Goal: Task Accomplishment & Management: Manage account settings

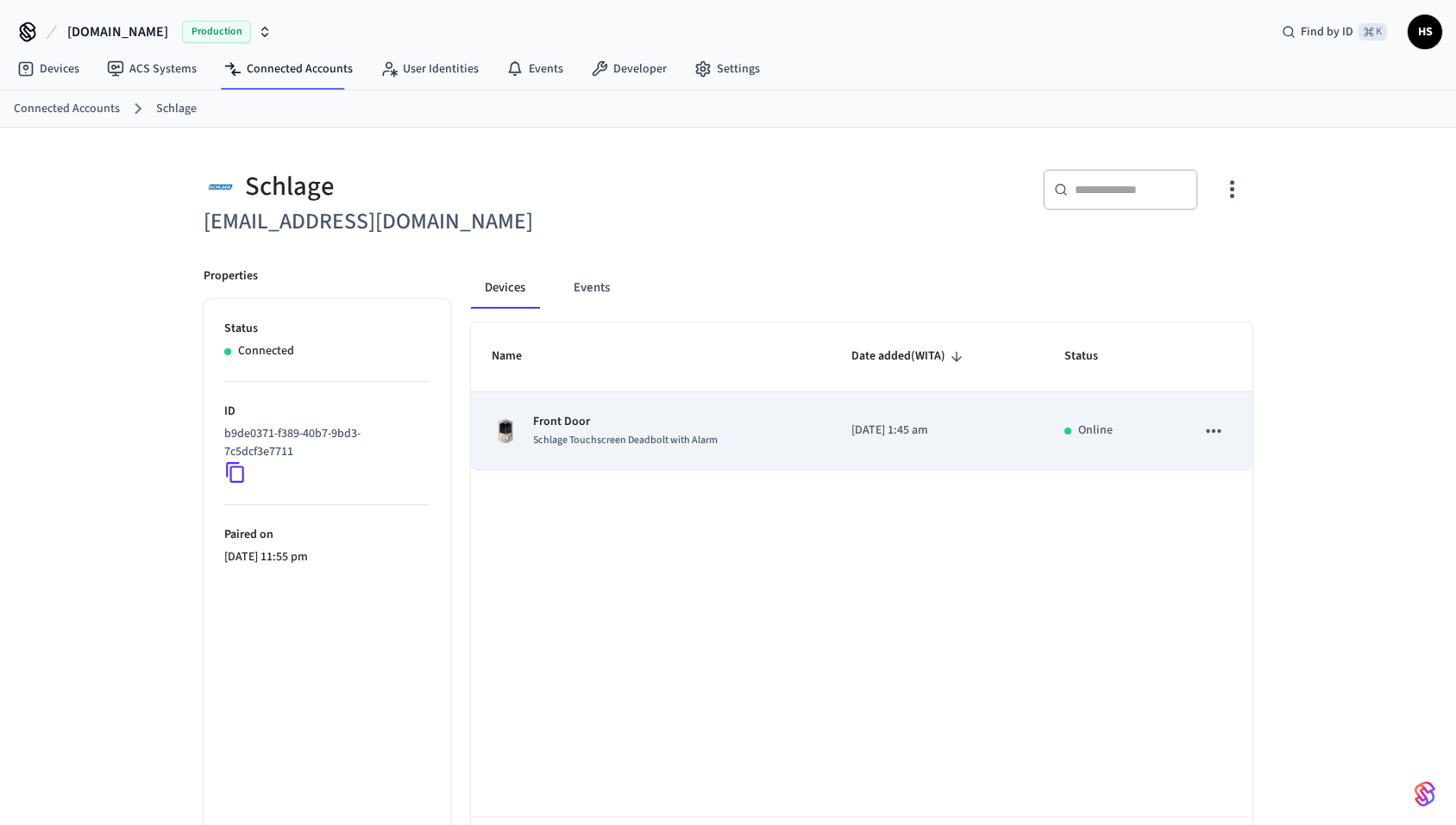
click at [617, 438] on span "Schlage Touchscreen Deadbolt with Alarm" at bounding box center [625, 440] width 185 height 15
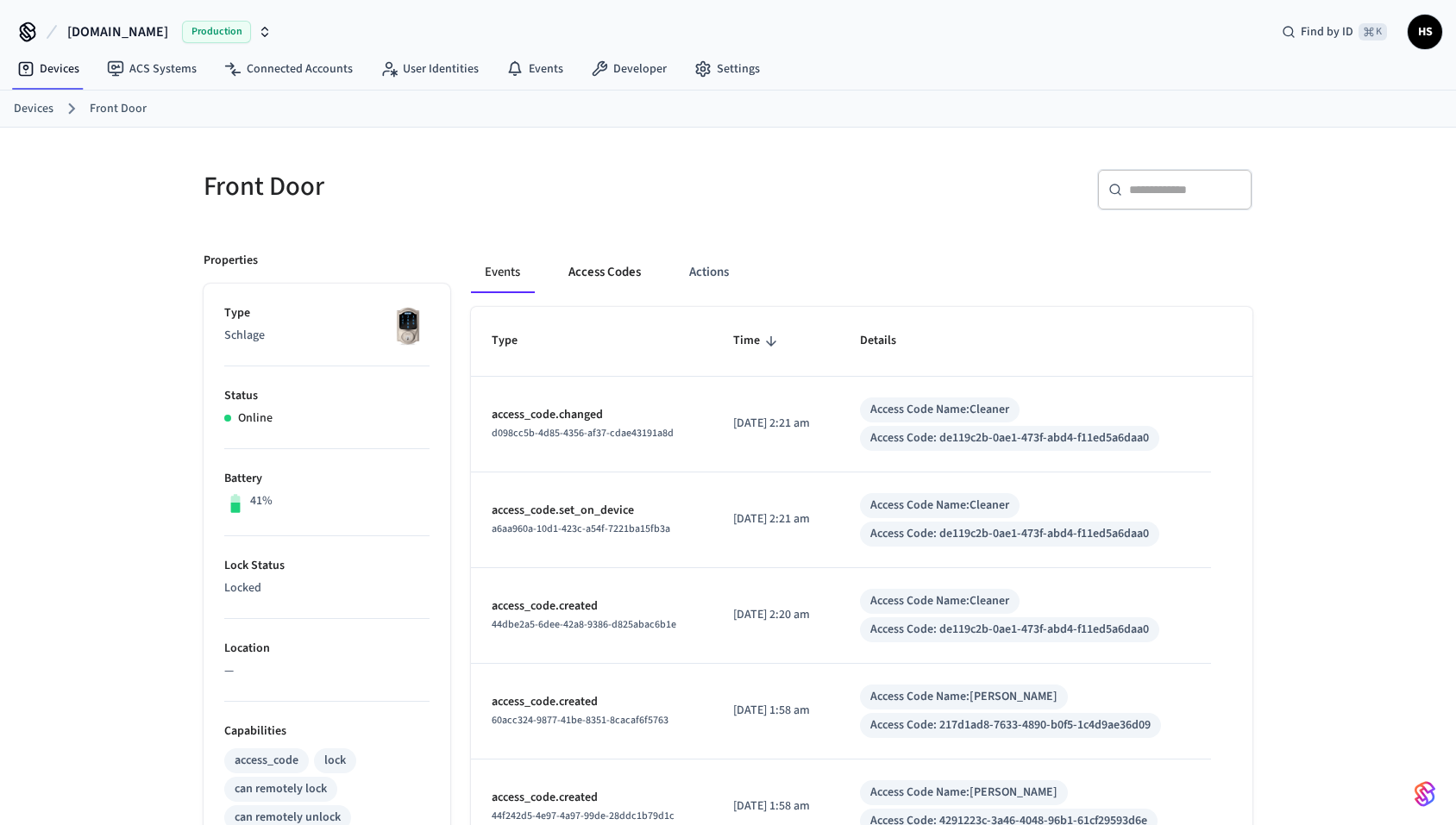
click at [606, 271] on button "Access Codes" at bounding box center [605, 272] width 100 height 41
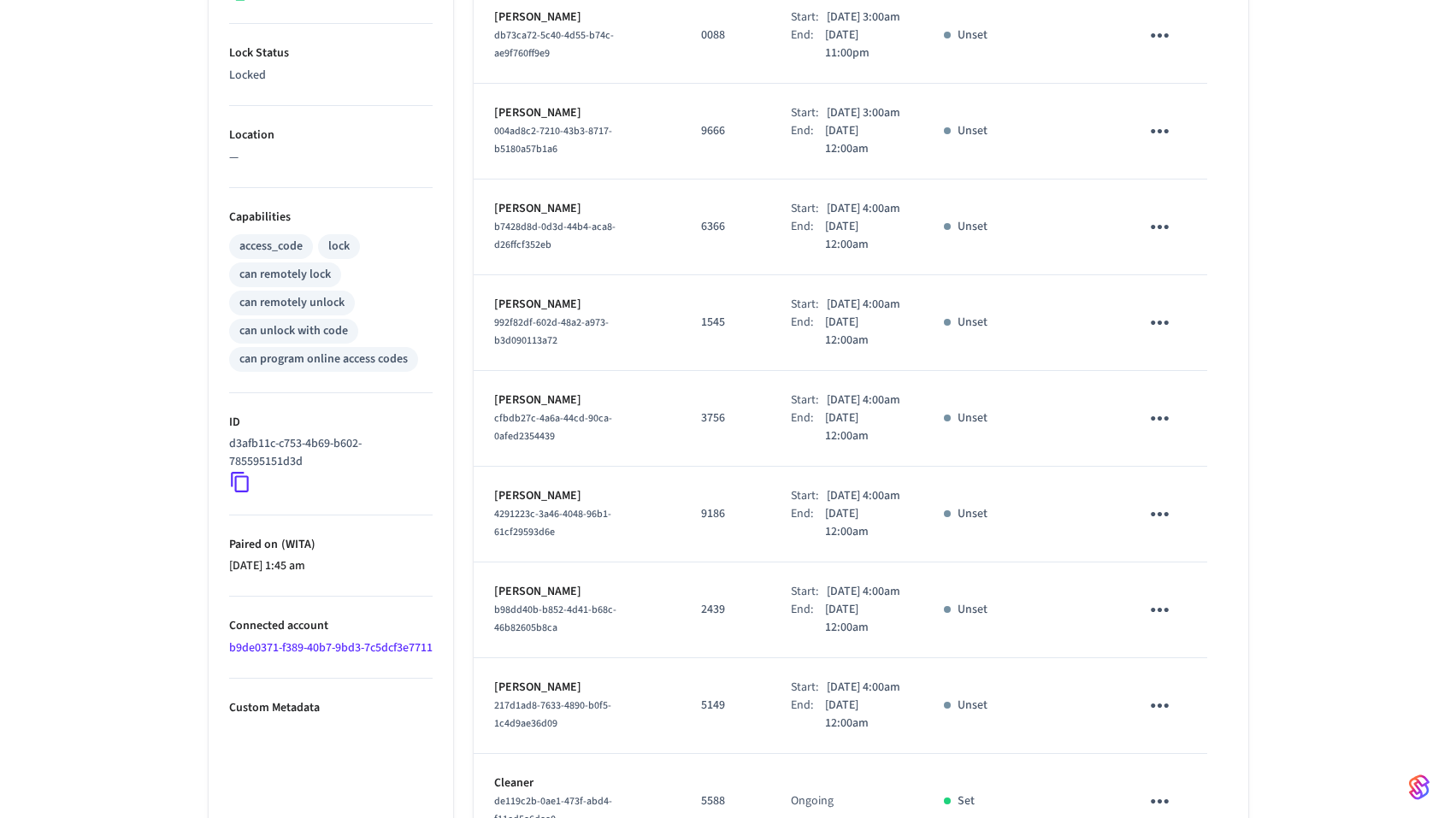
scroll to position [758, 0]
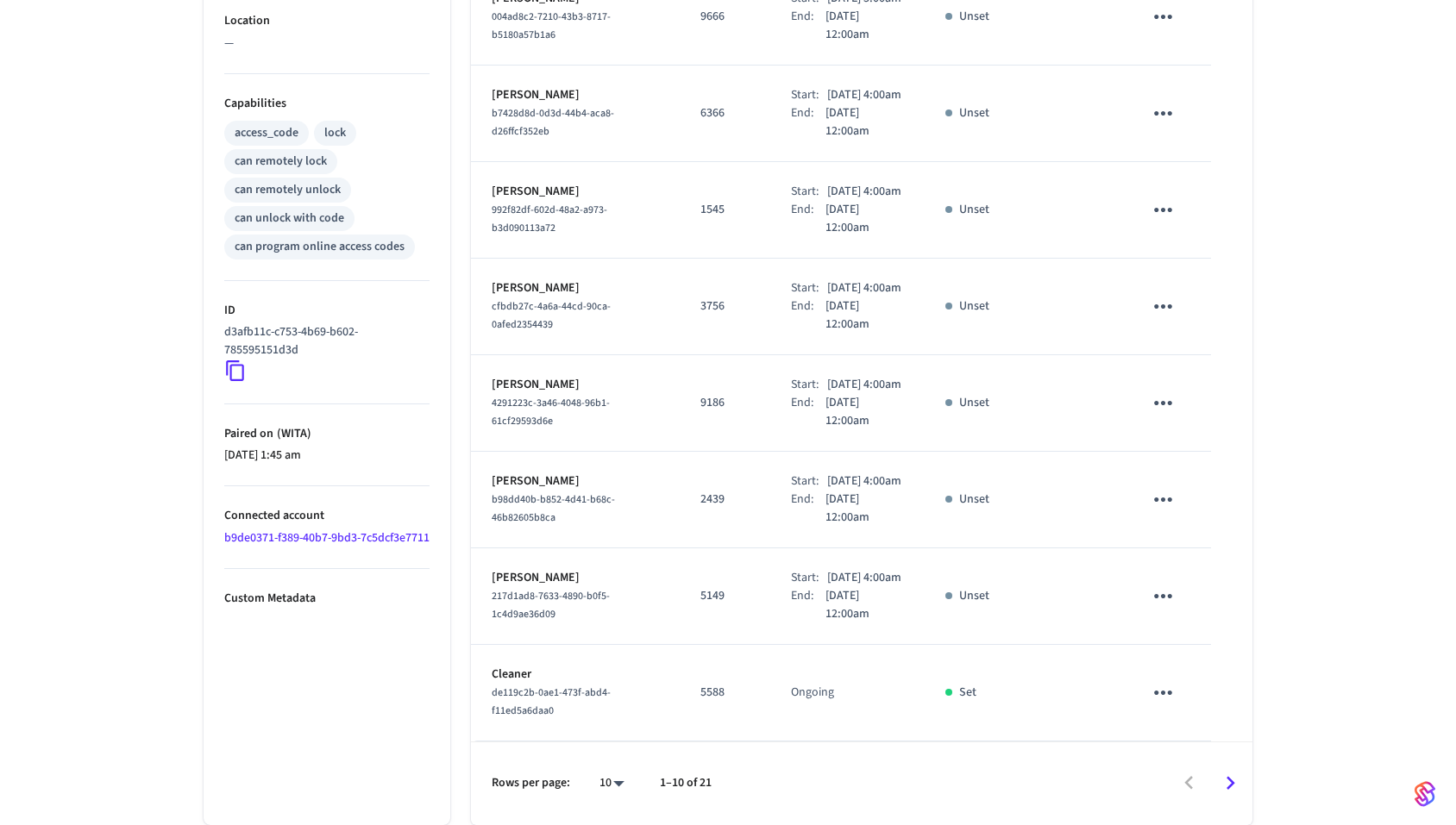
click at [620, 783] on body "Hospitable.com Production Find by ID ⌘ K HS Devices ACS Systems Connected Accou…" at bounding box center [728, 99] width 1456 height 1453
click at [619, 770] on li "All" at bounding box center [605, 775] width 46 height 46
type input "**"
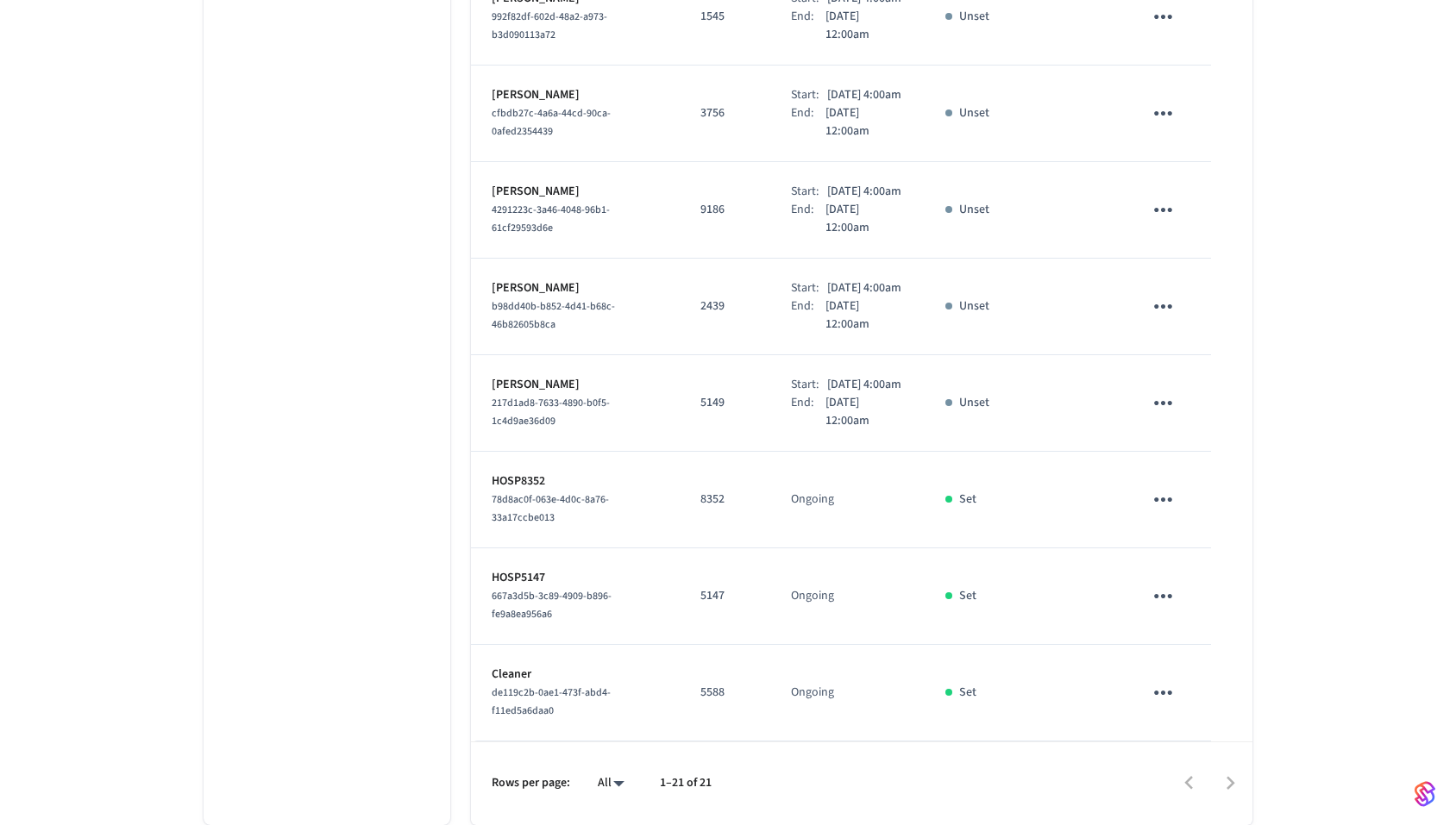
scroll to position [1990, 0]
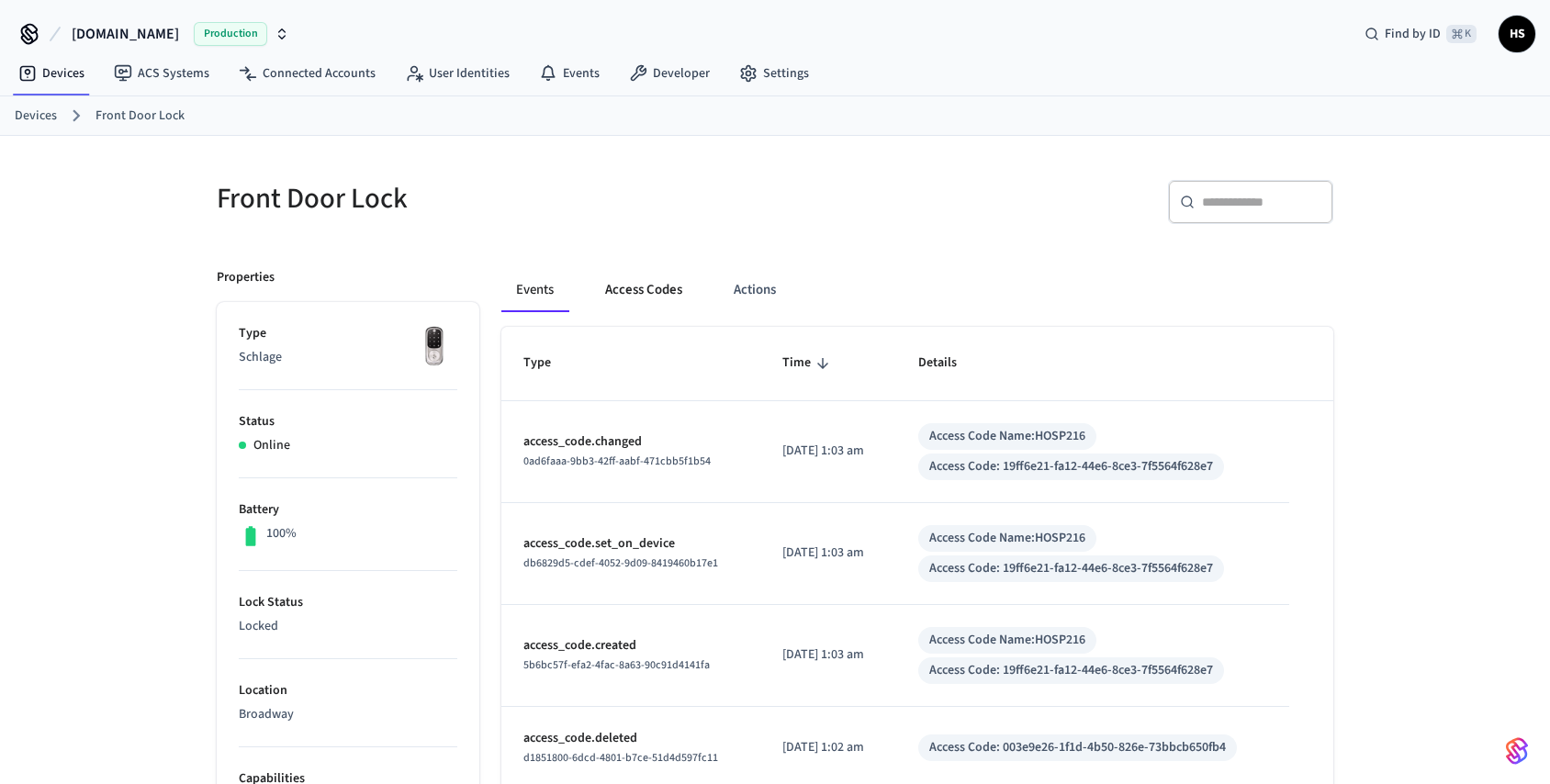
click at [648, 293] on button "Access Codes" at bounding box center [644, 290] width 107 height 44
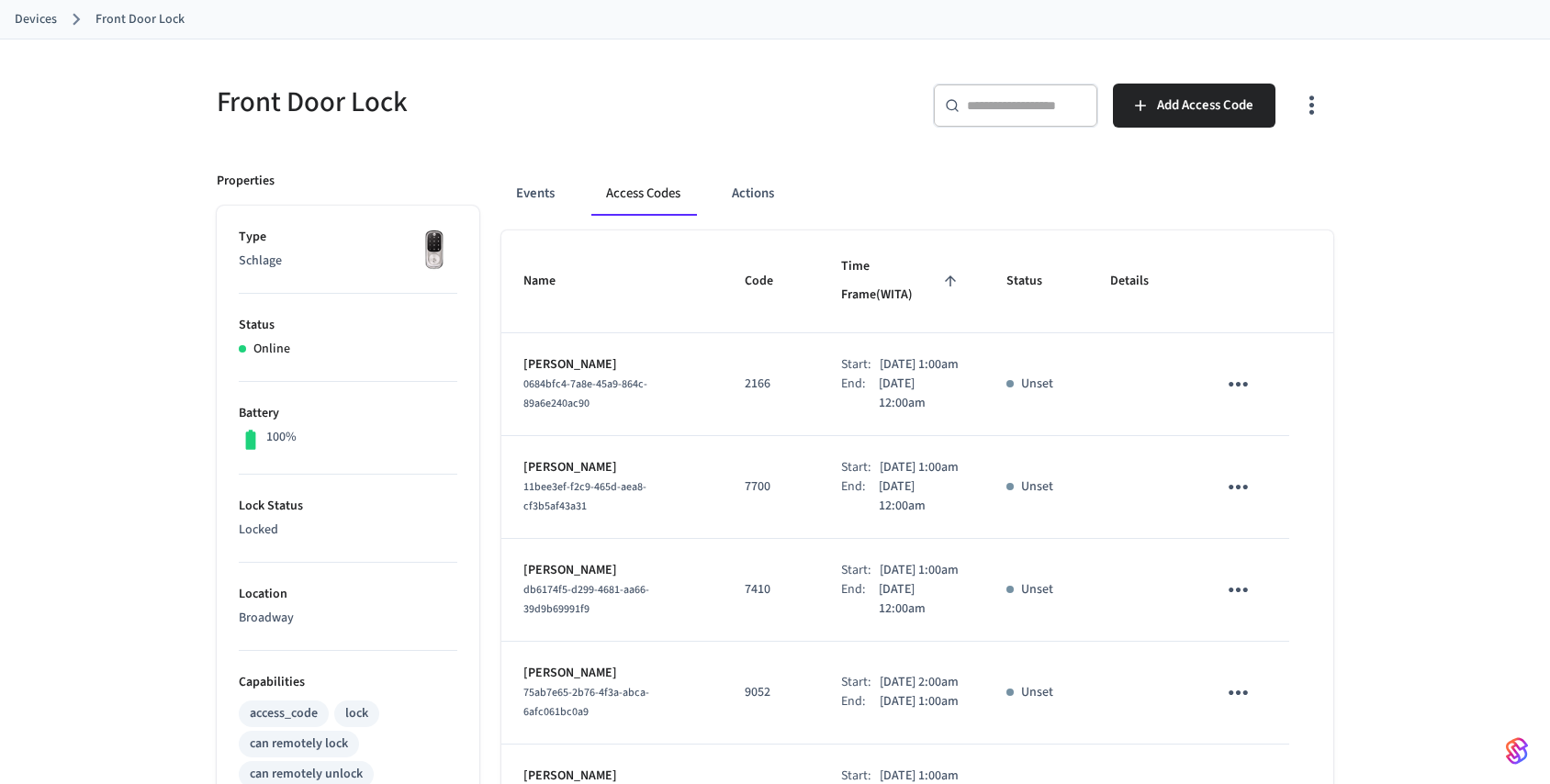
scroll to position [95, 0]
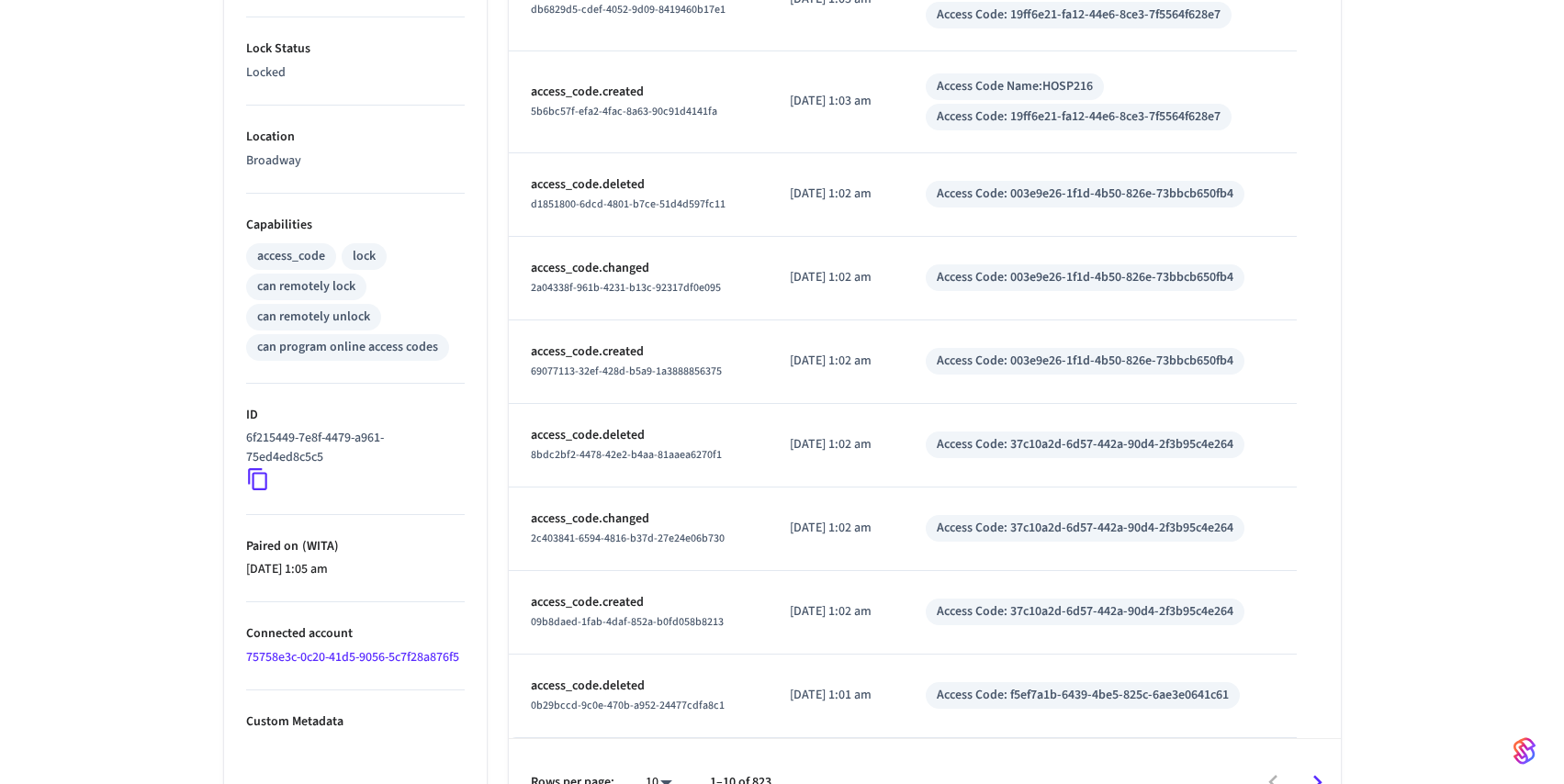
scroll to position [597, 0]
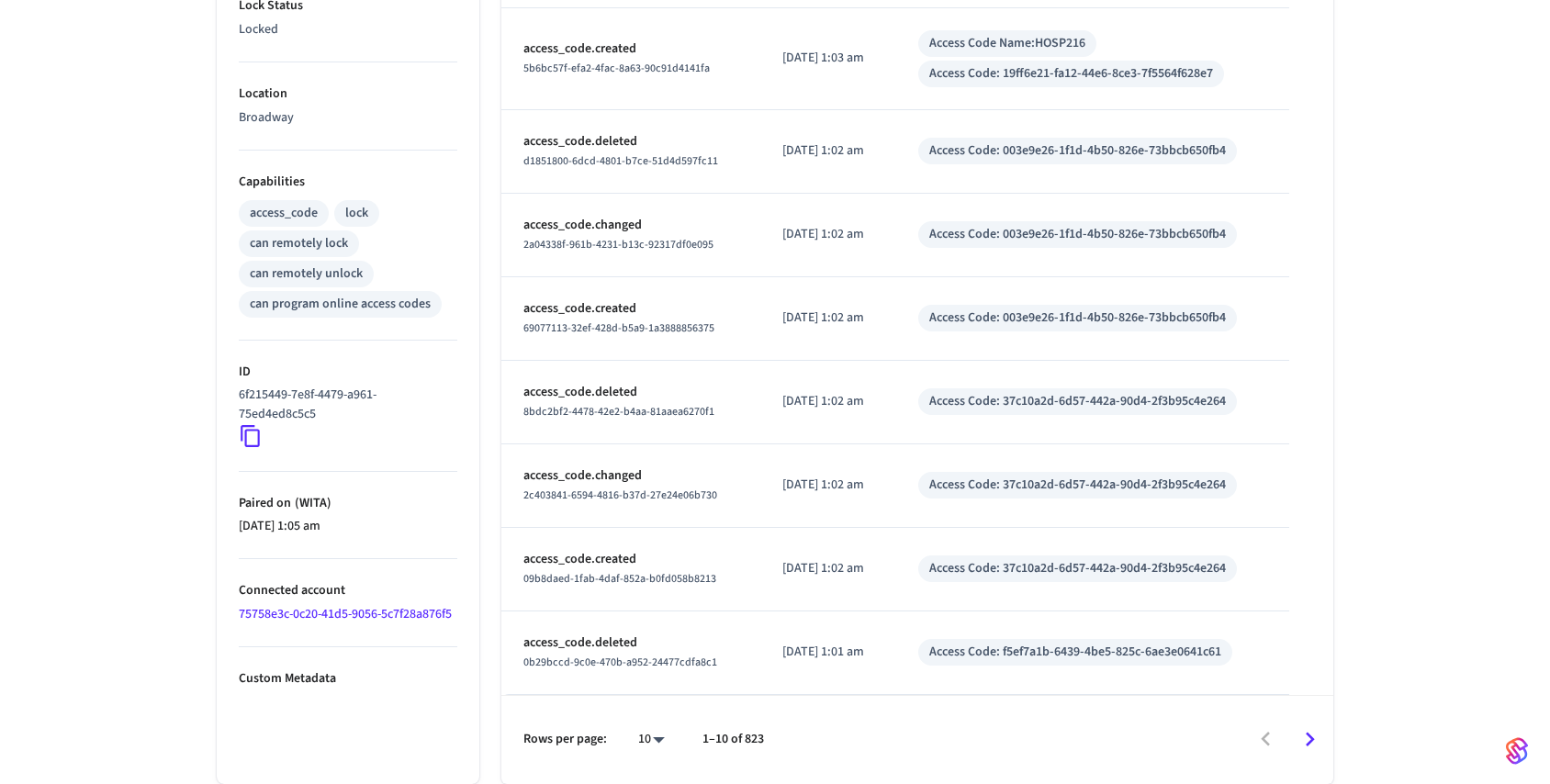
click at [659, 736] on body "[DOMAIN_NAME] Production Find by ID ⌘ K HS Devices ACS Systems Connected Accoun…" at bounding box center [775, 93] width 1550 height 1380
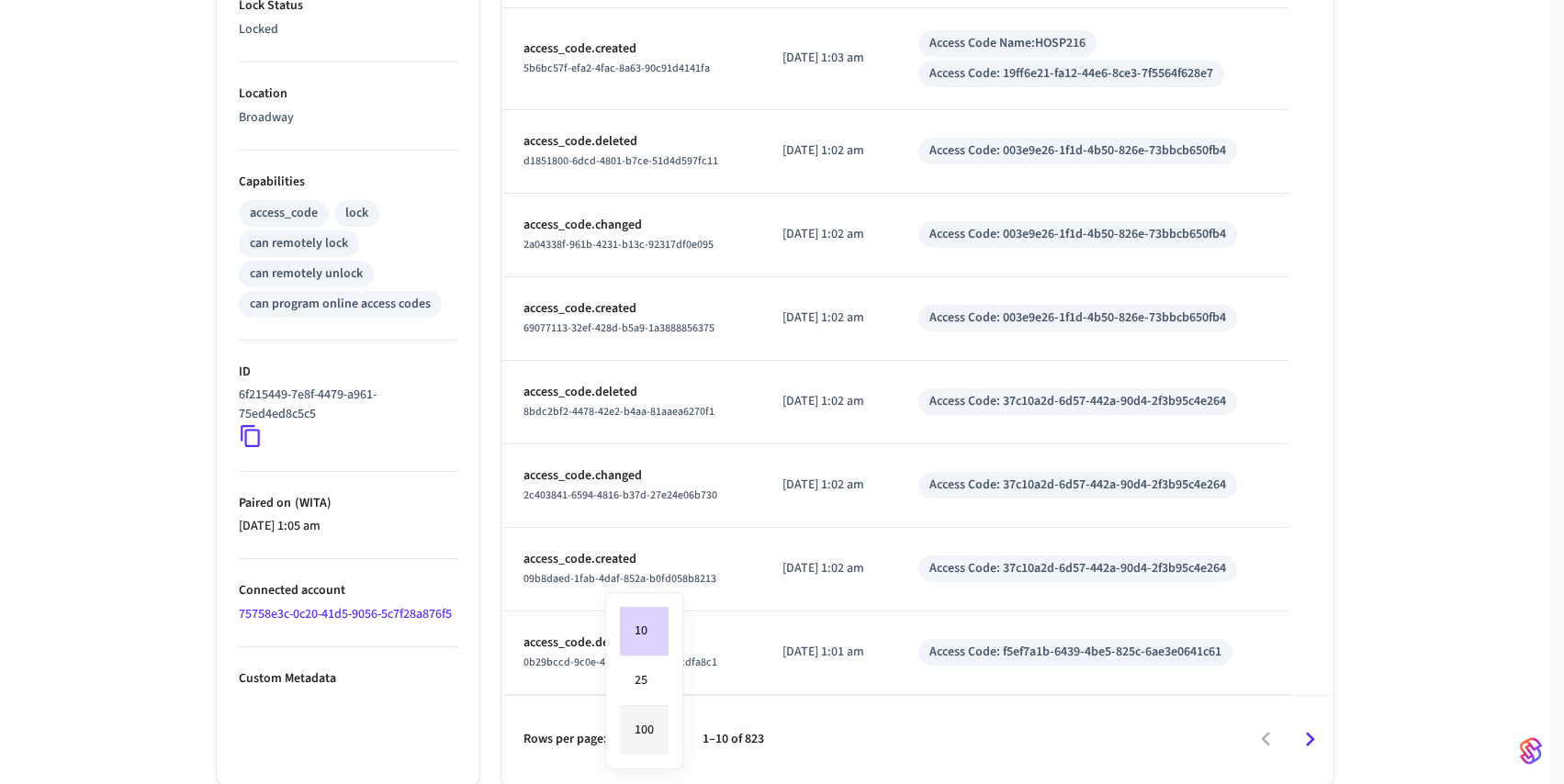
click at [654, 725] on li "100" at bounding box center [644, 730] width 48 height 48
type input "***"
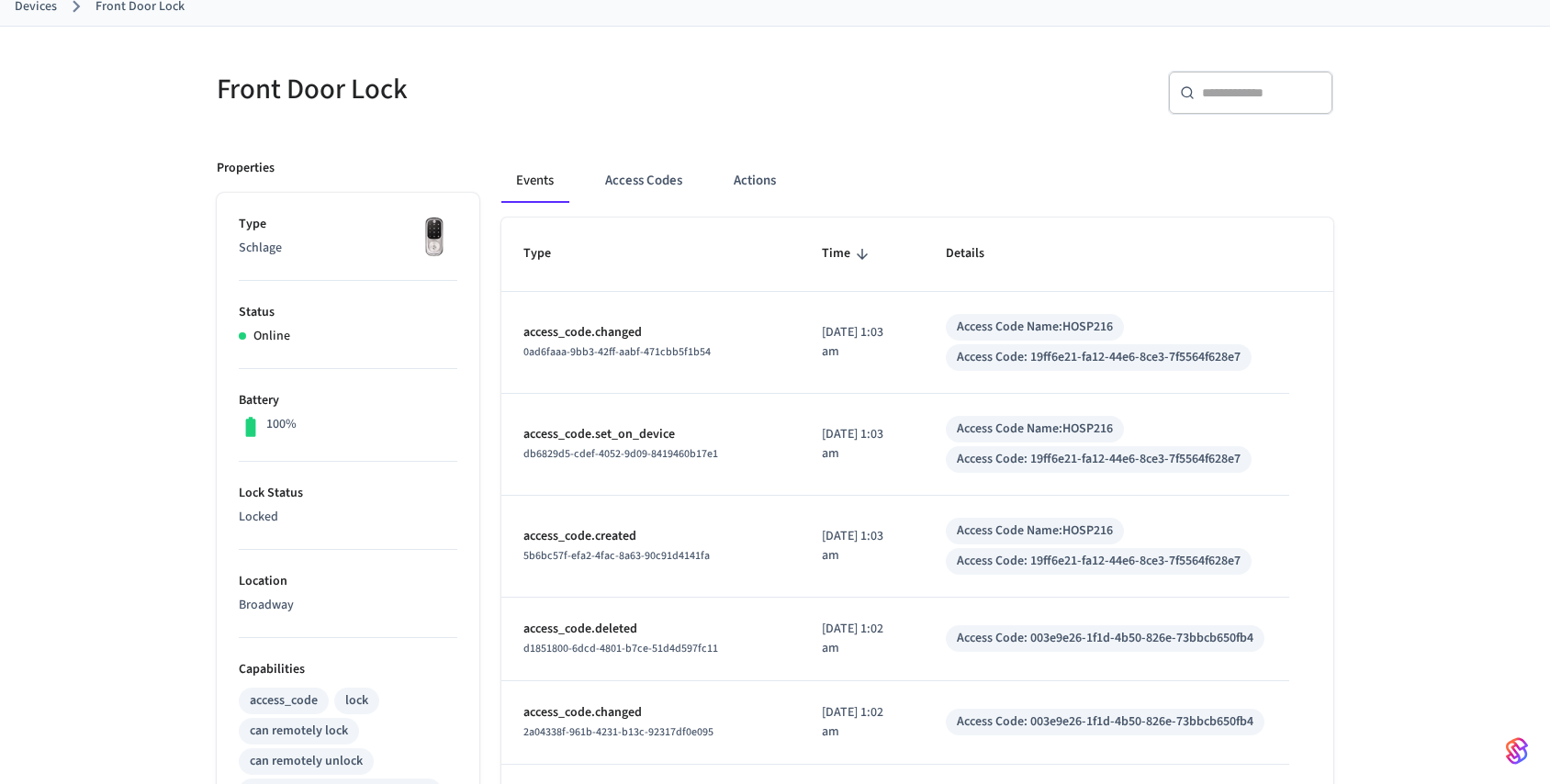
scroll to position [0, 0]
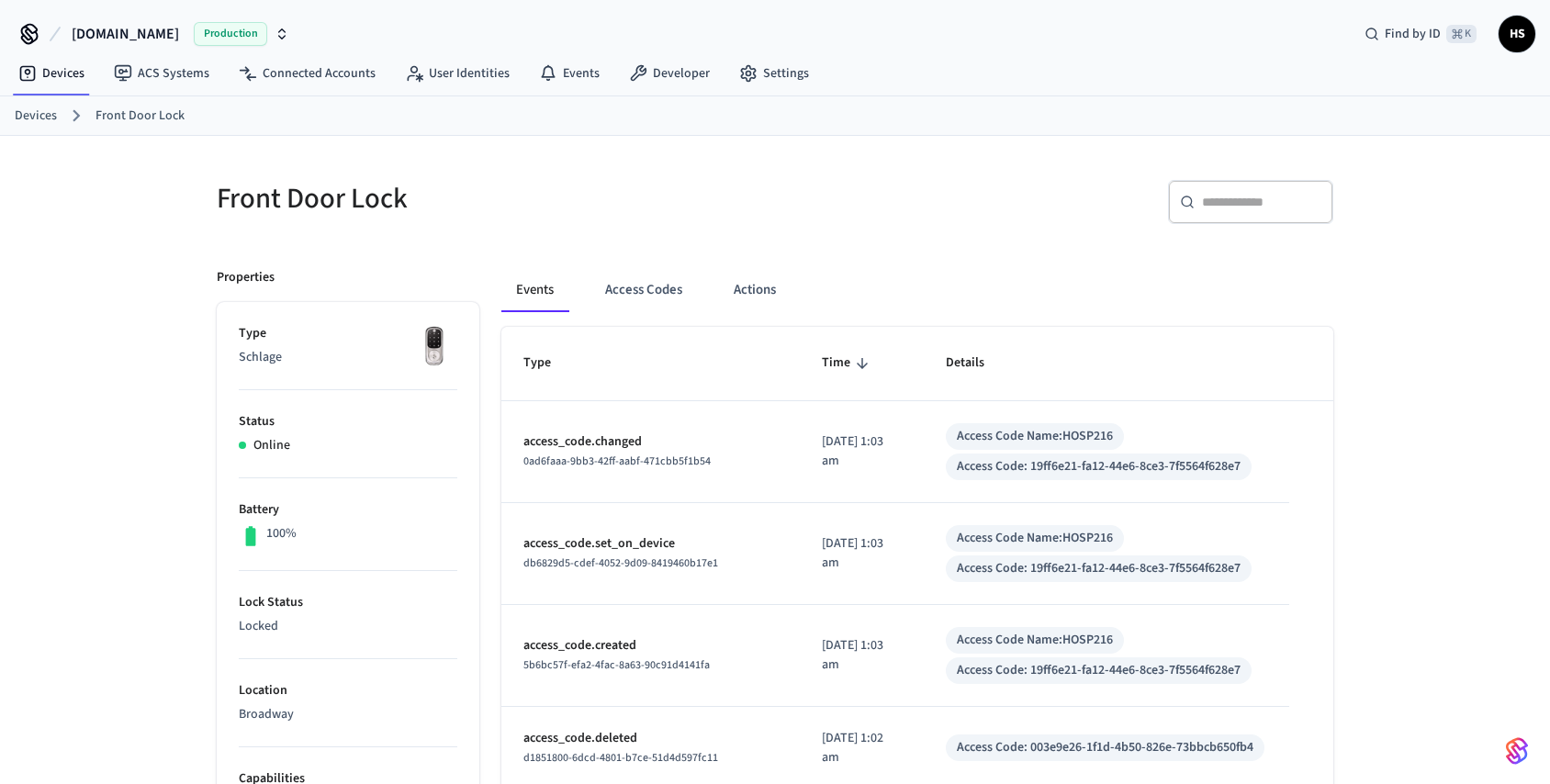
click at [517, 207] on h5 "Front Door Lock" at bounding box center [490, 199] width 547 height 38
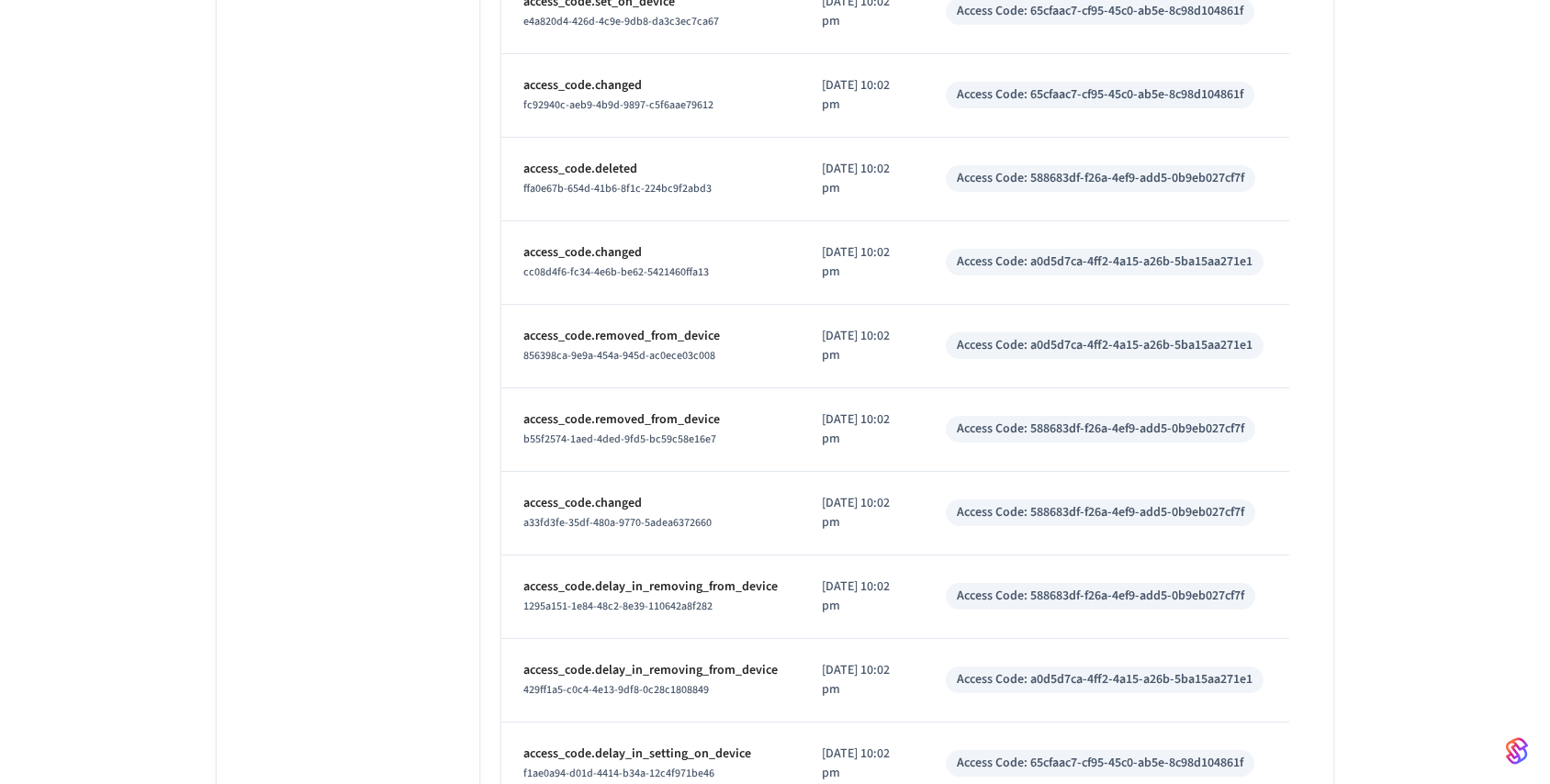
scroll to position [3027, 0]
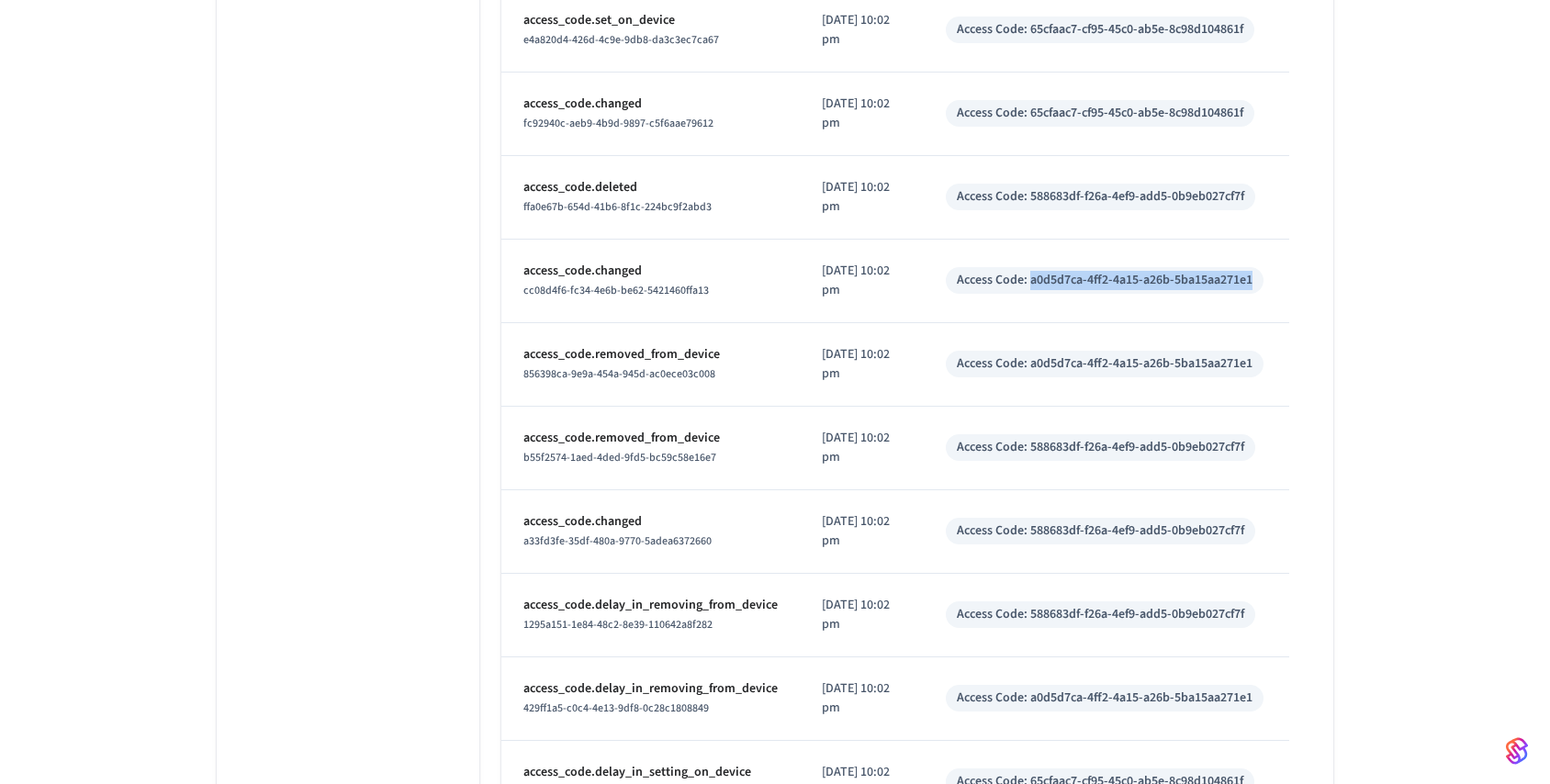
drag, startPoint x: 1028, startPoint y: 279, endPoint x: 1251, endPoint y: 284, distance: 223.1
click at [1251, 284] on div "Access Code: a0d5d7ca-4ff2-4a15-a26b-5ba15aa271e1" at bounding box center [1104, 280] width 318 height 26
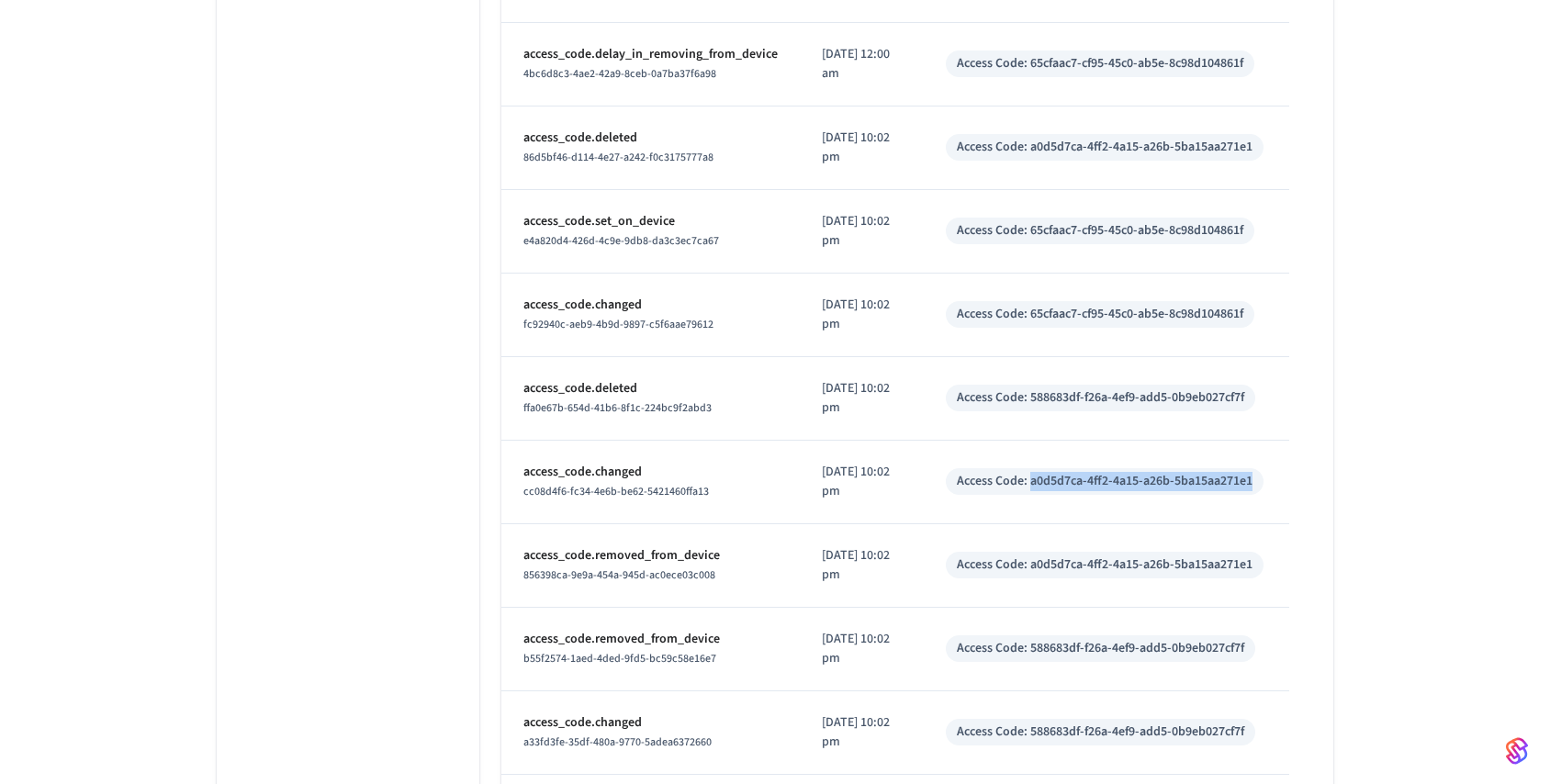
scroll to position [2821, 0]
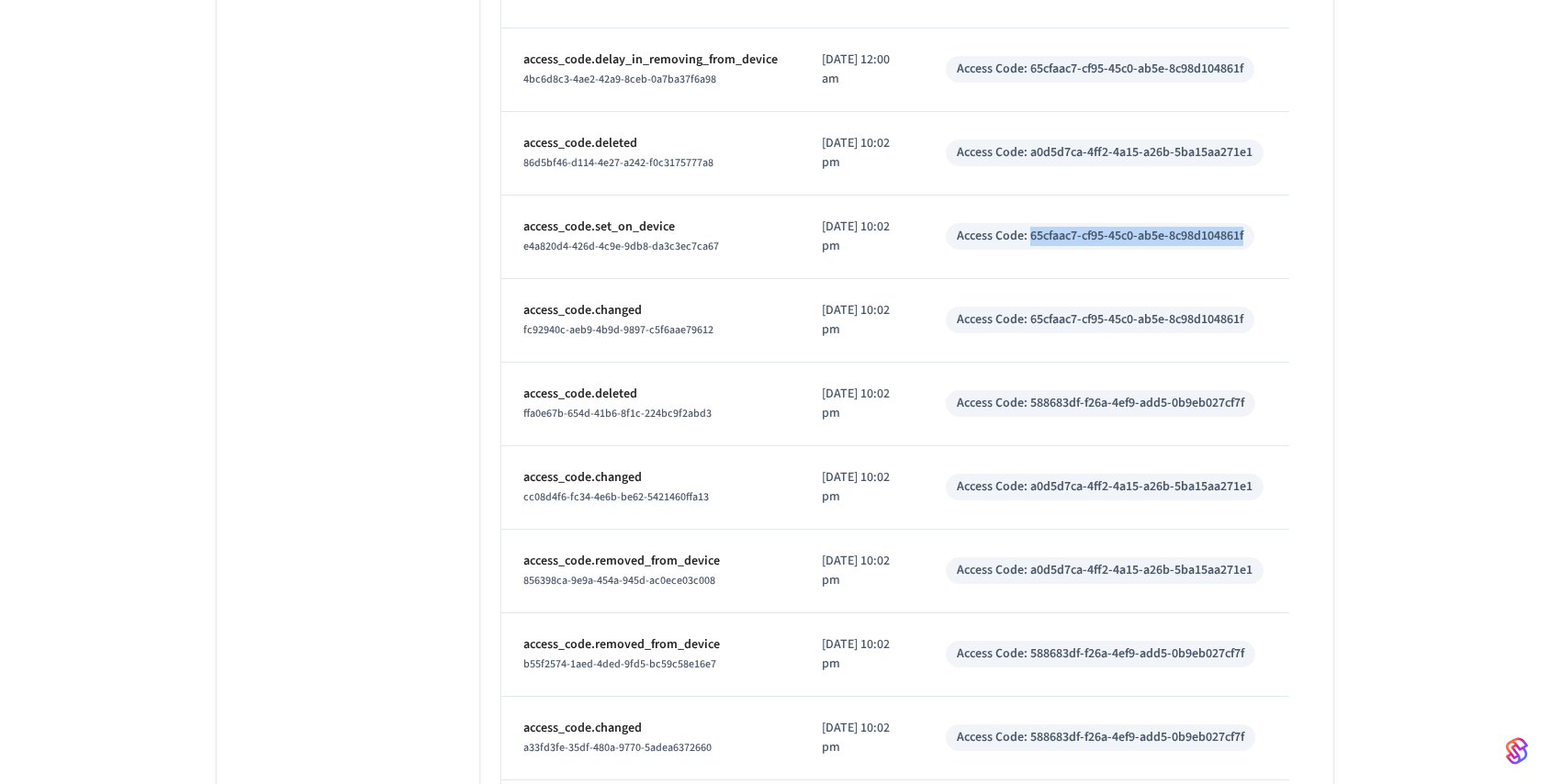
drag, startPoint x: 1030, startPoint y: 234, endPoint x: 1247, endPoint y: 232, distance: 217.0
click at [1247, 232] on div "Access Code: 65cfaac7-cf95-45c0-ab5e-8c98d104861f" at bounding box center [1099, 235] width 308 height 26
copy div "65cfaac7-cf95-45c0-ab5e-8c98d104861f"
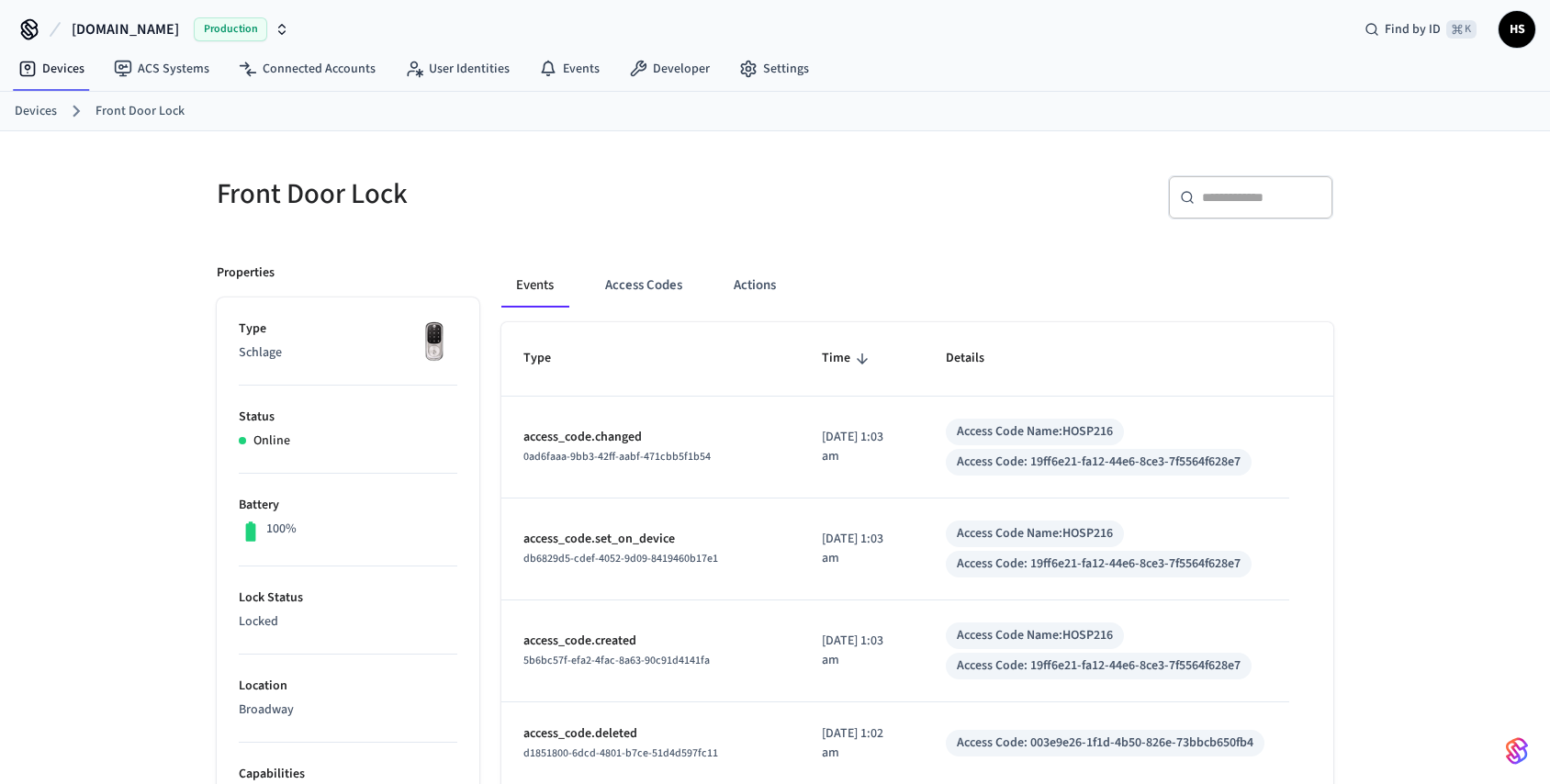
scroll to position [0, 0]
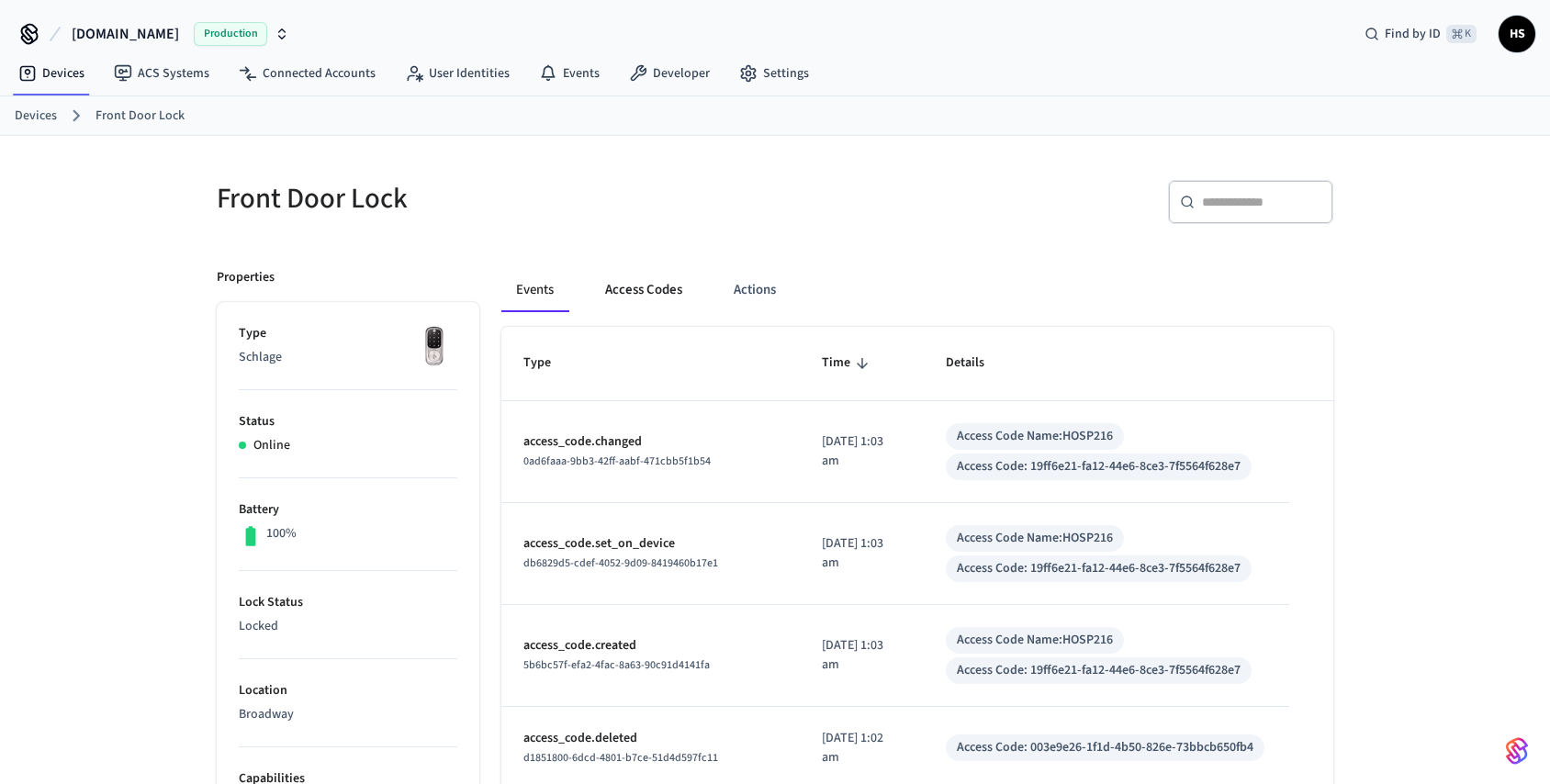
click at [625, 298] on button "Access Codes" at bounding box center [644, 290] width 107 height 44
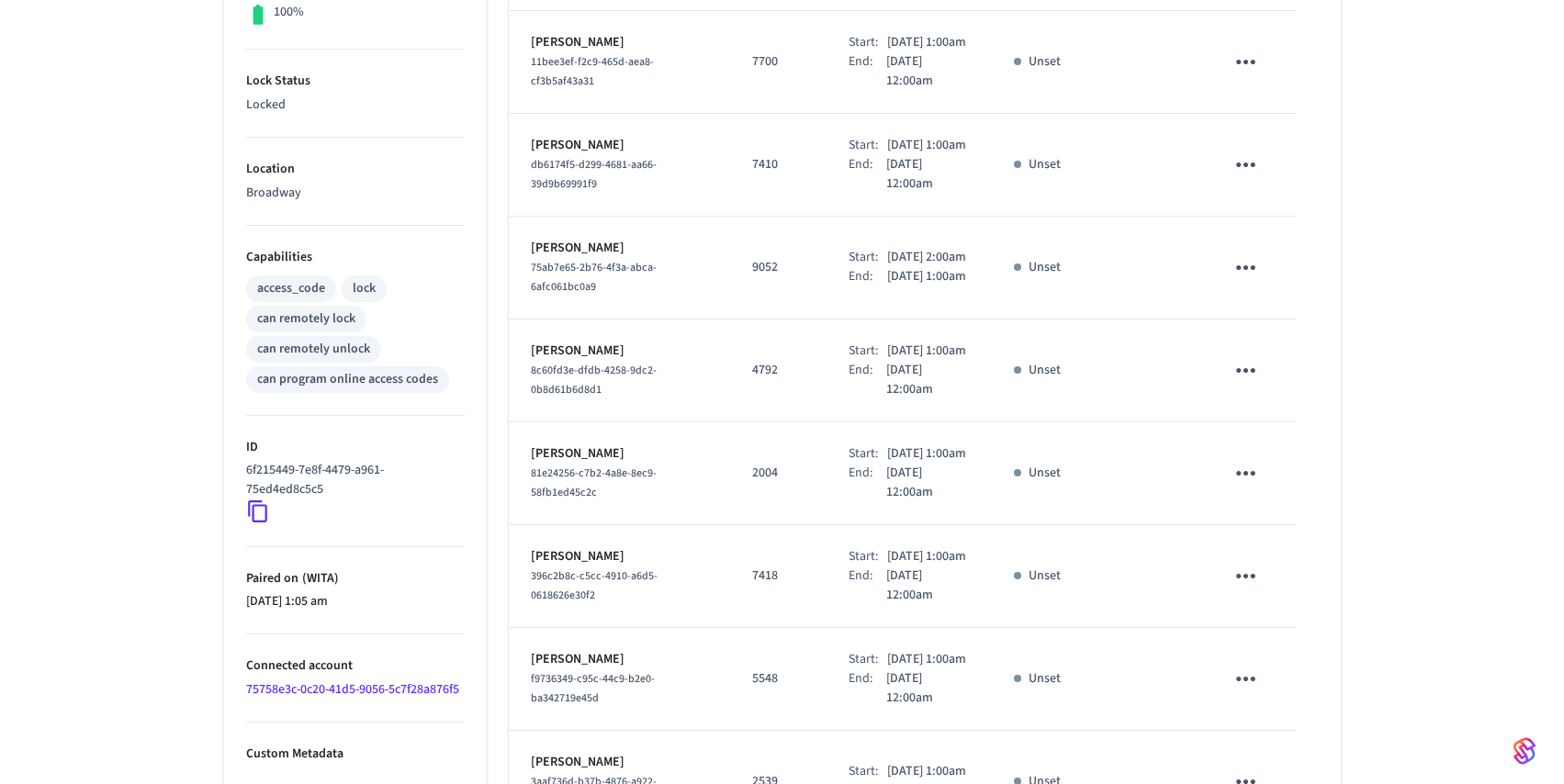
scroll to position [908, 0]
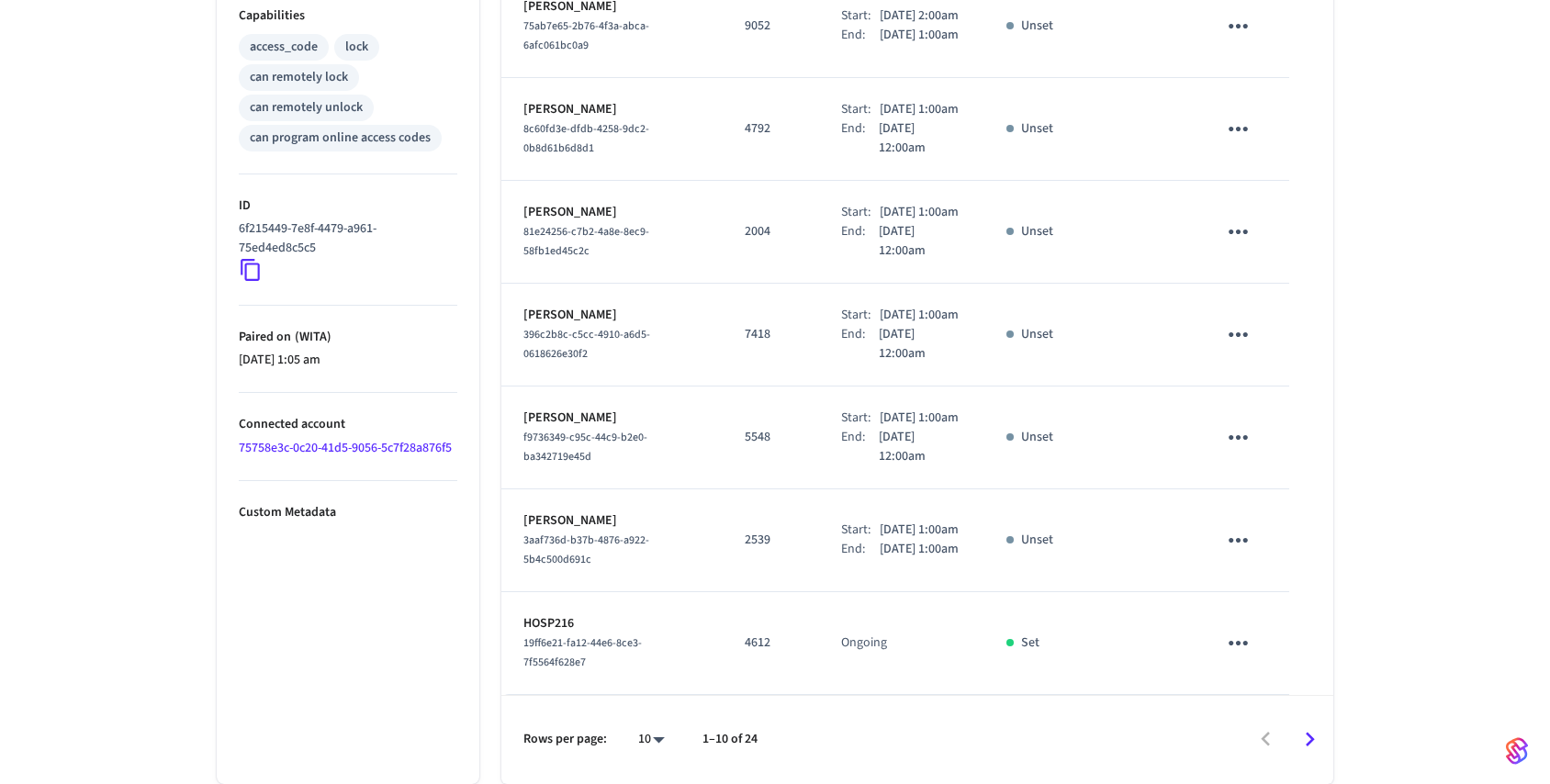
click at [660, 739] on body "[DOMAIN_NAME] Production Find by ID ⌘ K HS Devices ACS Systems Connected Accoun…" at bounding box center [775, 11] width 1550 height 1547
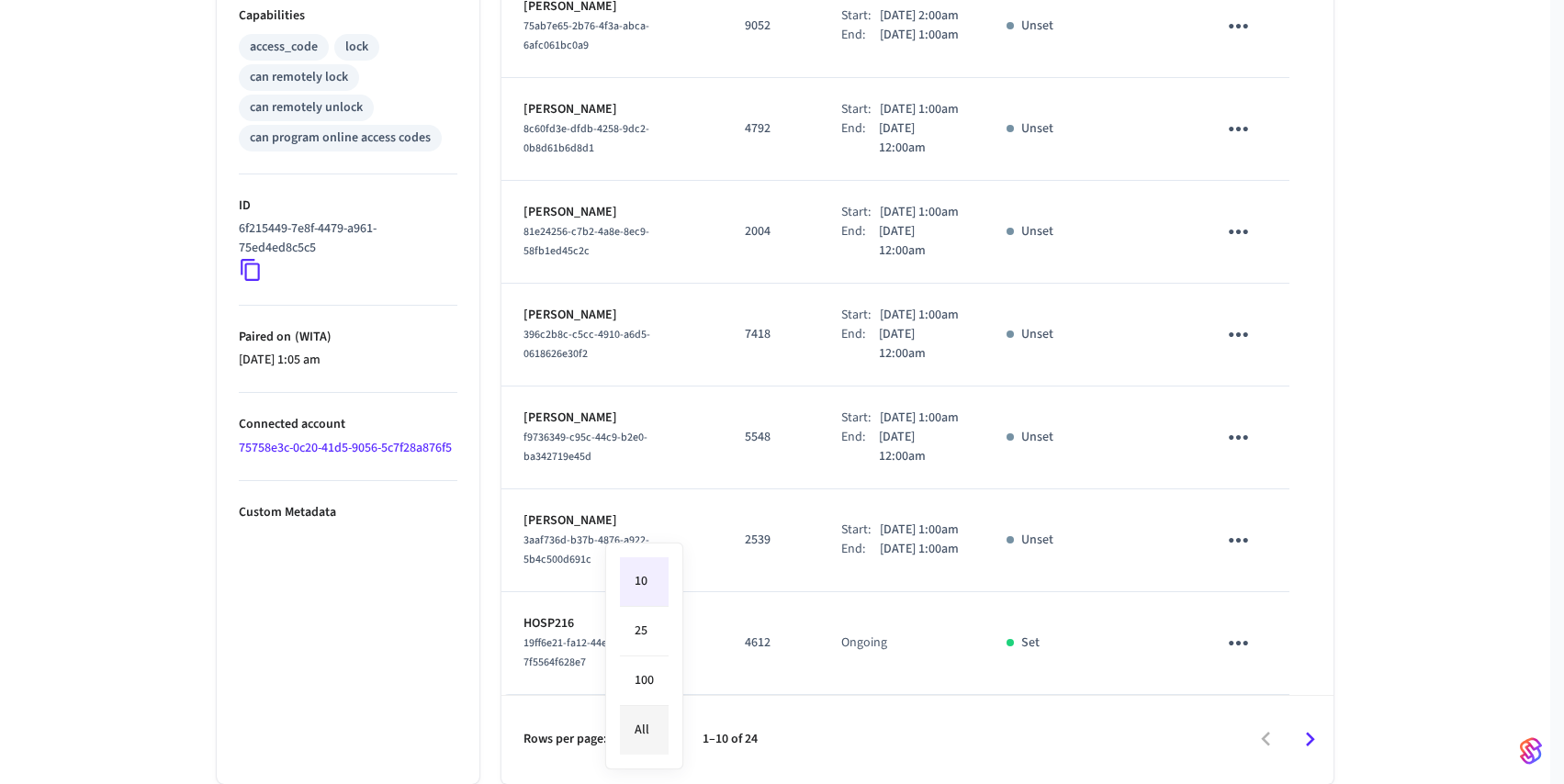
click at [654, 722] on li "All" at bounding box center [644, 730] width 48 height 48
type input "**"
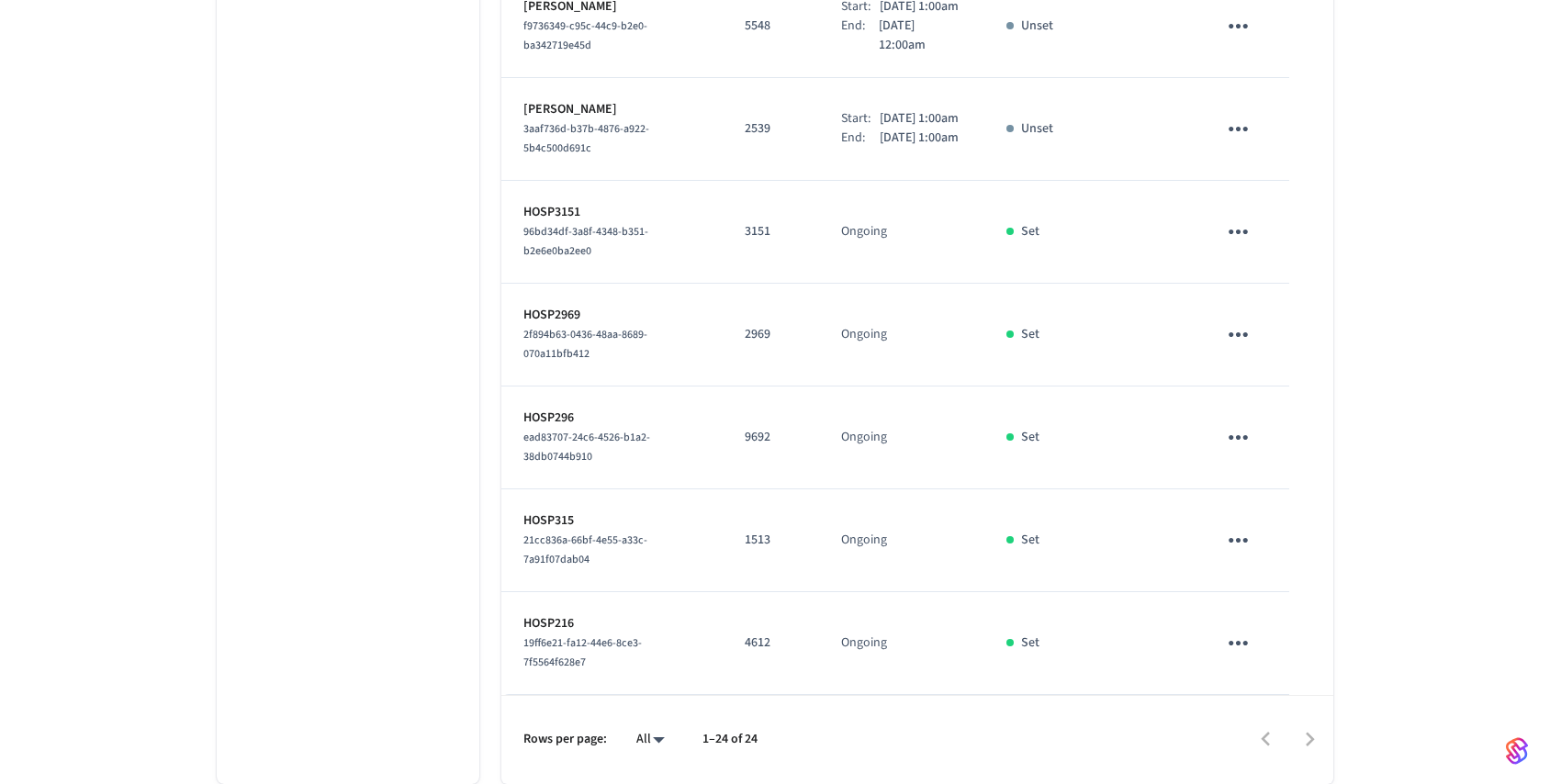
scroll to position [2515, 0]
click at [722, 360] on td "2969" at bounding box center [770, 335] width 96 height 103
click at [596, 325] on p "HOSP2969" at bounding box center [612, 315] width 177 height 19
